Goal: Communication & Community: Answer question/provide support

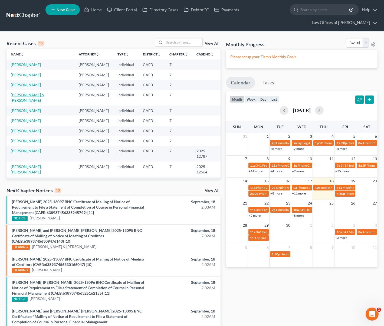
click at [44, 95] on link "[PERSON_NAME] & [PERSON_NAME]" at bounding box center [28, 98] width 34 height 10
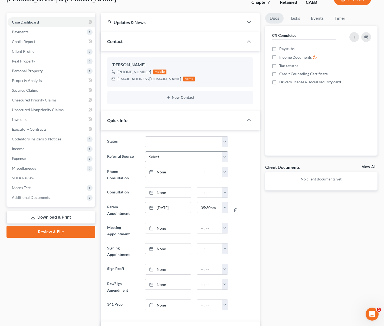
scroll to position [129, 0]
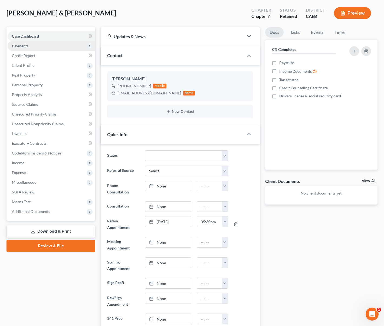
click at [26, 48] on span "Payments" at bounding box center [52, 46] width 88 height 10
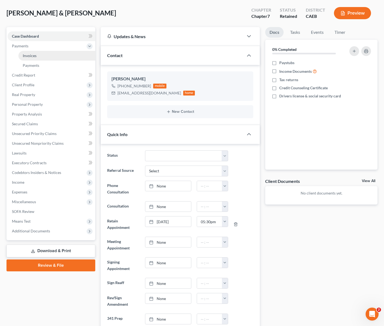
click at [41, 57] on link "Invoices" at bounding box center [56, 56] width 77 height 10
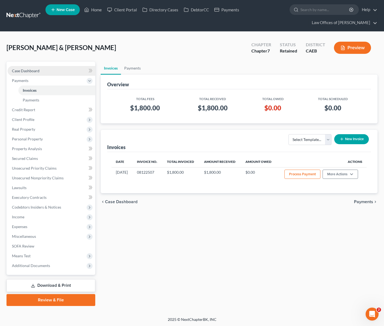
click at [42, 70] on link "Case Dashboard" at bounding box center [52, 71] width 88 height 10
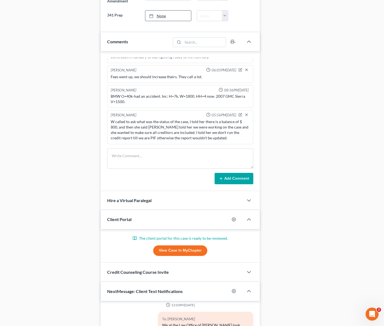
scroll to position [344, 0]
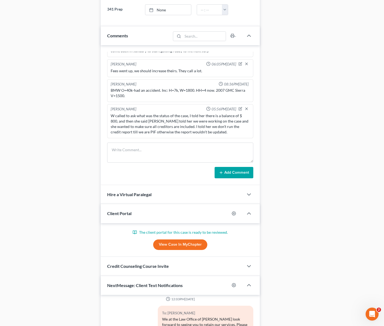
click at [189, 246] on link "View Case in MyChapter" at bounding box center [180, 245] width 54 height 11
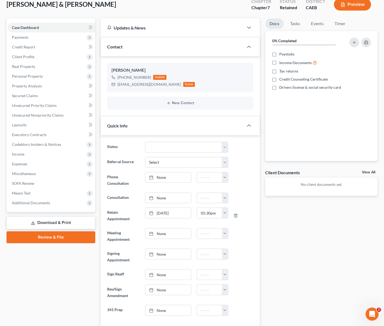
scroll to position [0, 0]
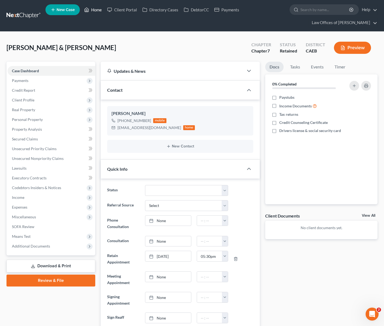
click at [97, 11] on link "Home" at bounding box center [93, 10] width 23 height 10
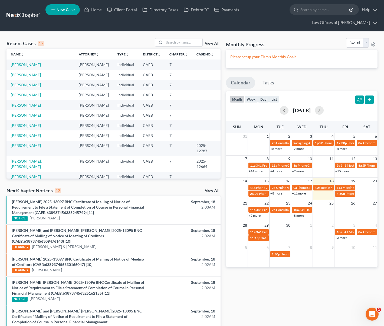
click at [299, 194] on link "+11 more" at bounding box center [299, 193] width 14 height 4
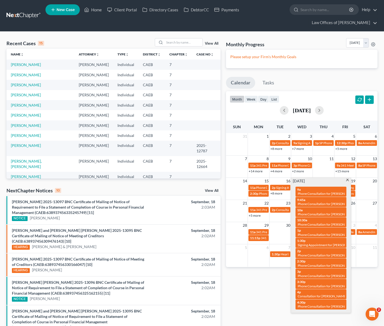
click at [347, 180] on span at bounding box center [348, 181] width 4 height 4
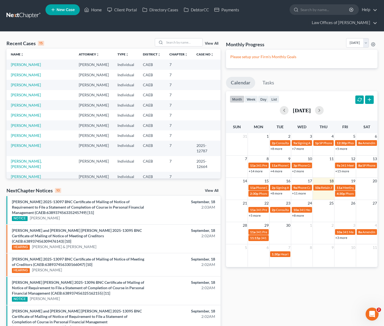
click at [255, 216] on link "+5 more" at bounding box center [255, 216] width 12 height 4
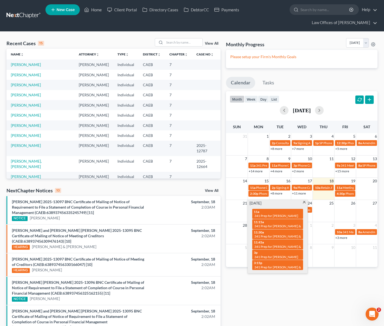
click at [305, 203] on span at bounding box center [305, 203] width 4 height 4
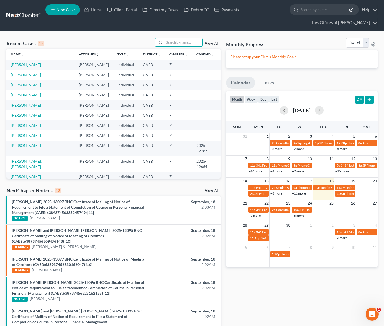
drag, startPoint x: 179, startPoint y: 43, endPoint x: 159, endPoint y: 47, distance: 20.5
click at [179, 42] on input "search" at bounding box center [184, 42] width 38 height 8
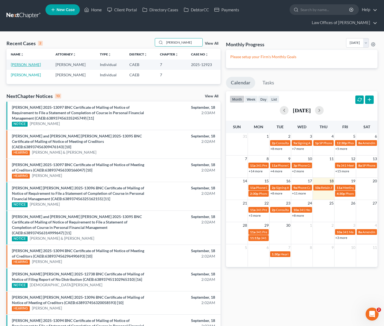
type input "[PERSON_NAME]"
click at [33, 64] on link "[PERSON_NAME]" at bounding box center [26, 64] width 30 height 5
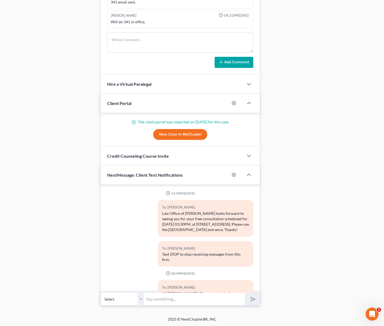
scroll to position [1185, 0]
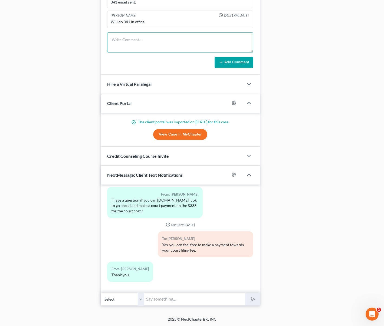
click at [130, 41] on textarea at bounding box center [180, 43] width 147 height 20
type textarea "DO NOT call before the scheduled time."
click at [230, 63] on button "Add Comment" at bounding box center [234, 62] width 39 height 11
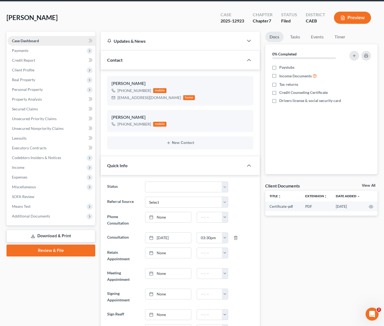
scroll to position [0, 0]
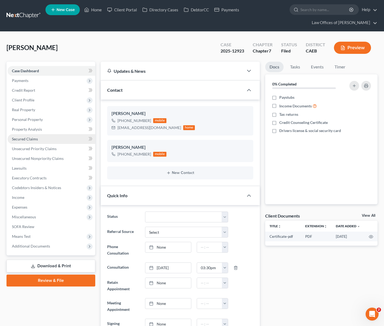
click at [45, 138] on link "Secured Claims" at bounding box center [52, 139] width 88 height 10
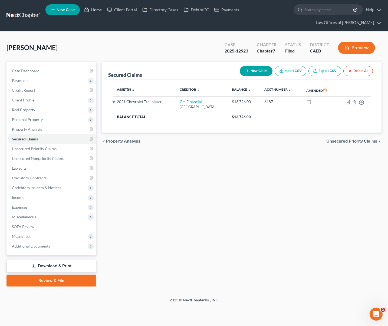
click at [96, 11] on link "Home" at bounding box center [93, 10] width 23 height 10
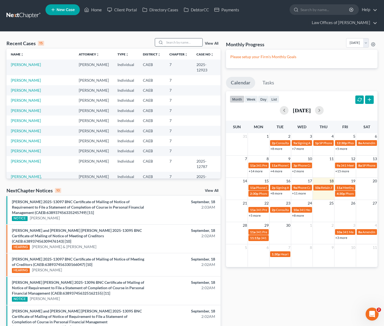
click at [175, 43] on input "search" at bounding box center [184, 42] width 38 height 8
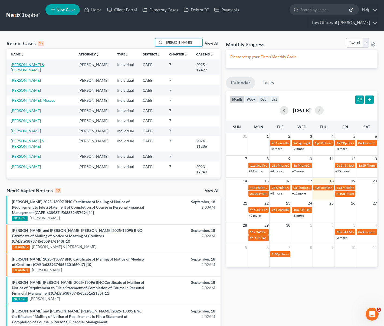
type input "[PERSON_NAME]"
click at [44, 66] on link "[PERSON_NAME] & [PERSON_NAME]" at bounding box center [28, 67] width 34 height 10
select select "0"
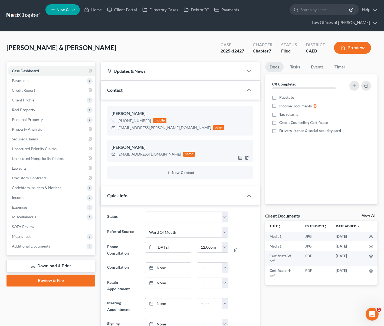
scroll to position [4785, 0]
drag, startPoint x: 117, startPoint y: 126, endPoint x: 154, endPoint y: 128, distance: 37.2
click at [154, 128] on div "[EMAIL_ADDRESS][PERSON_NAME][DOMAIN_NAME] other" at bounding box center [168, 127] width 113 height 7
copy div "[EMAIL_ADDRESS][PERSON_NAME][DOMAIN_NAME]"
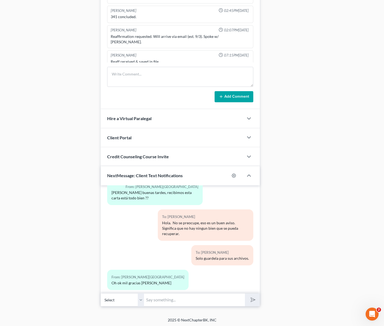
scroll to position [447, 0]
click at [160, 299] on input "text" at bounding box center [194, 299] width 101 height 13
type input "[PERSON_NAME]. Perdone que mando este texto tan temprano. Recien le mande el co…"
click at [245, 293] on button "submit" at bounding box center [252, 299] width 15 height 13
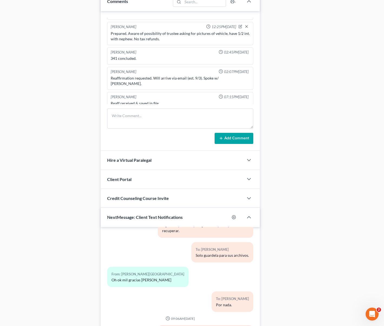
scroll to position [447, 0]
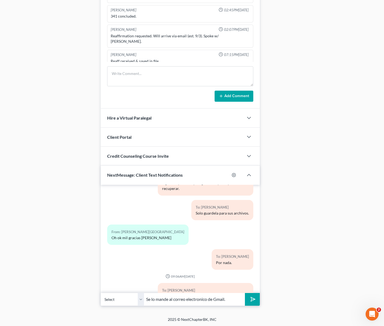
type input "Se lo mande al correo electronico de Gmail."
click at [245, 293] on button "submit" at bounding box center [252, 299] width 15 height 13
